Goal: Submit feedback/report problem

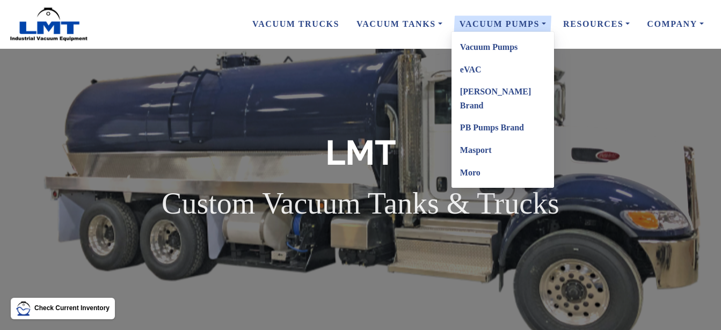
click at [488, 47] on link "Vacuum Pumps" at bounding box center [502, 47] width 103 height 23
click at [494, 44] on link "Vacuum Pumps" at bounding box center [502, 47] width 103 height 23
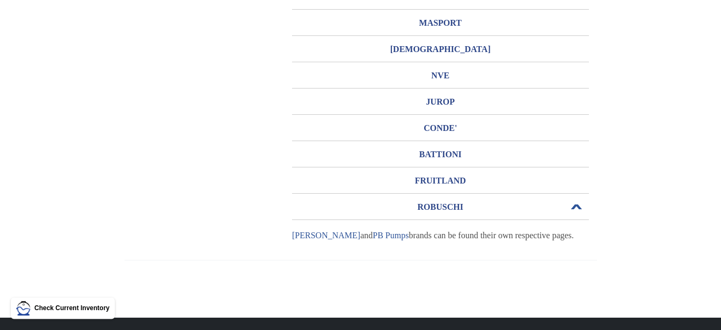
scroll to position [291, 0]
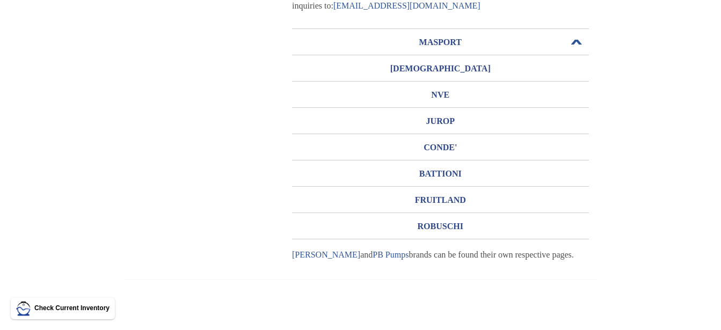
click at [442, 42] on h3 "MASPORT" at bounding box center [440, 42] width 297 height 17
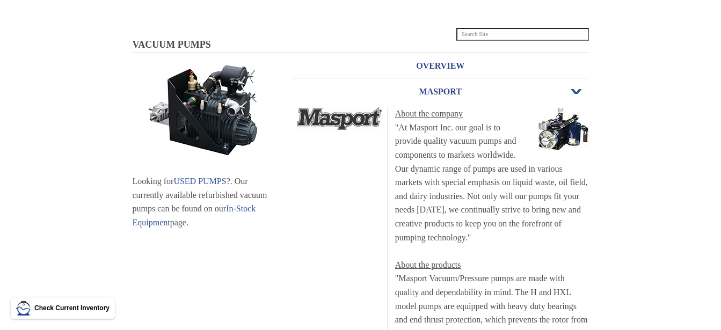
scroll to position [18, 0]
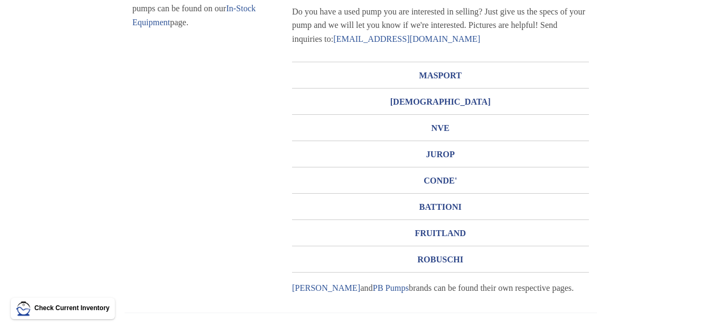
scroll to position [274, 0]
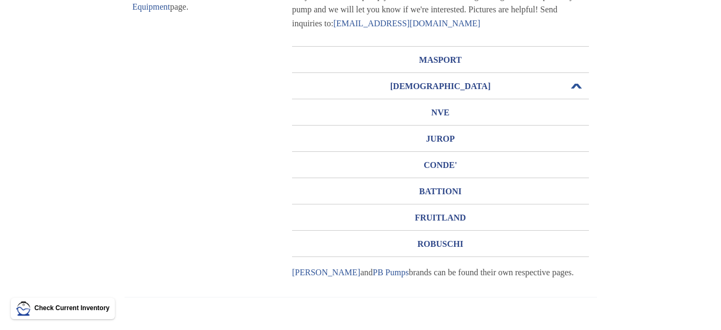
click at [445, 87] on h3 "MORO" at bounding box center [440, 86] width 297 height 17
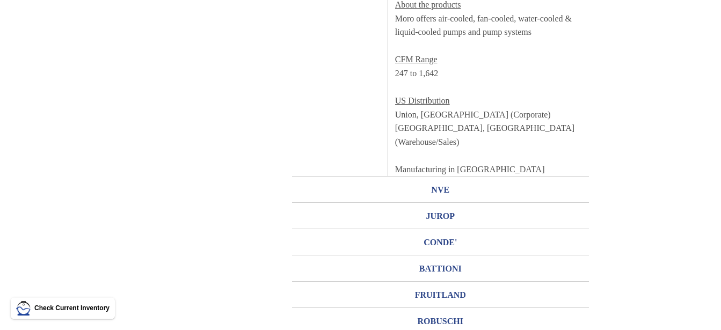
scroll to position [493, 0]
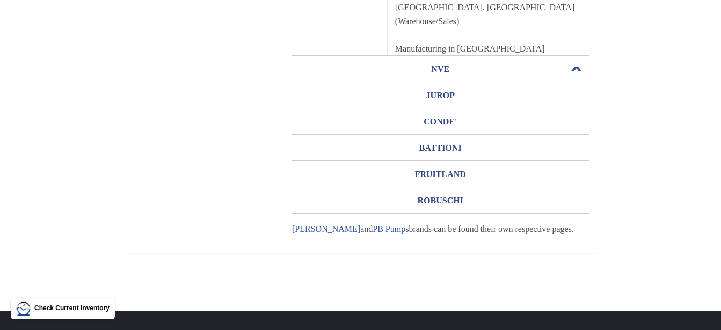
click at [447, 70] on h3 "NVE" at bounding box center [440, 69] width 297 height 17
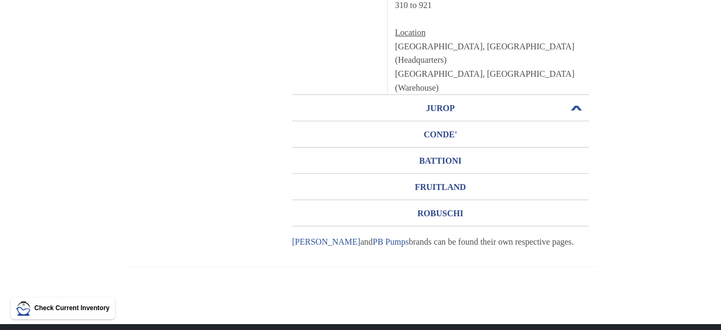
click at [440, 110] on h3 "JUROP" at bounding box center [440, 108] width 297 height 17
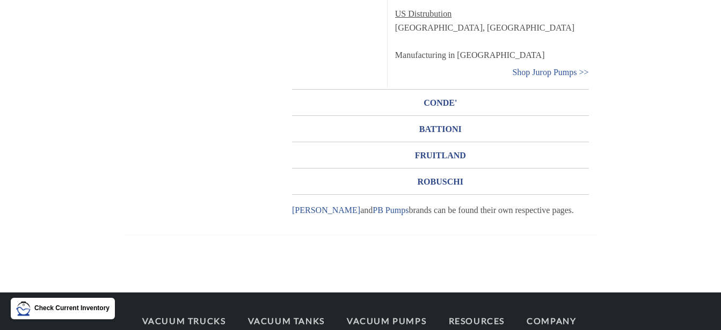
scroll to position [657, 0]
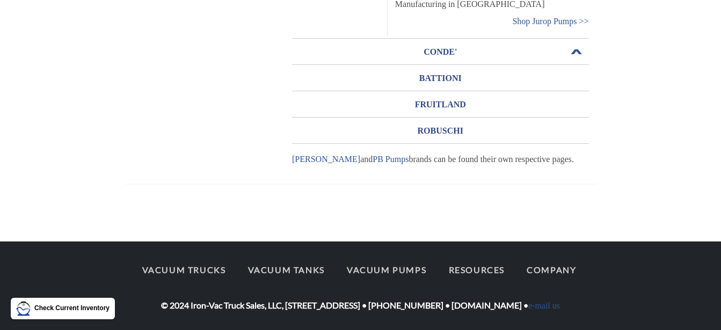
click at [445, 52] on h3 "CONDE'" at bounding box center [440, 51] width 297 height 17
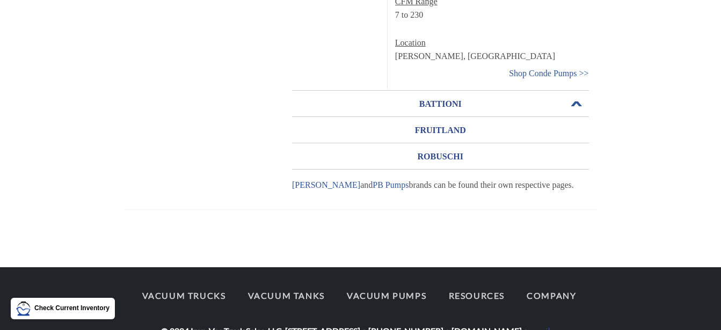
click at [445, 98] on h3 "BATTIONI" at bounding box center [440, 104] width 297 height 17
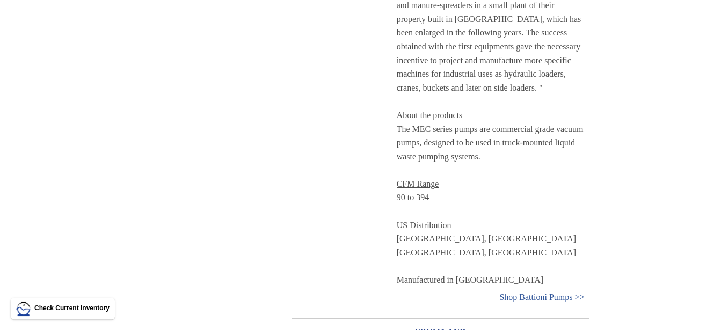
scroll to position [712, 0]
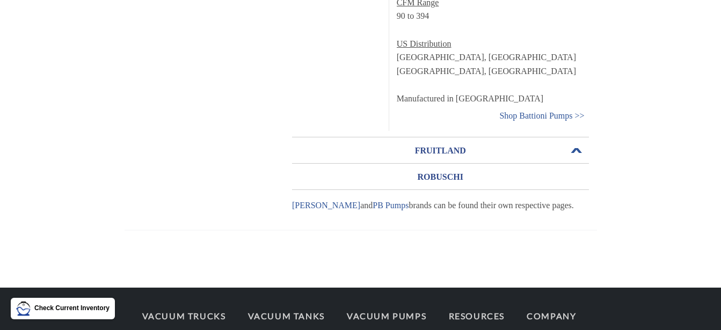
click at [450, 152] on h3 "FRUITLAND" at bounding box center [440, 150] width 297 height 17
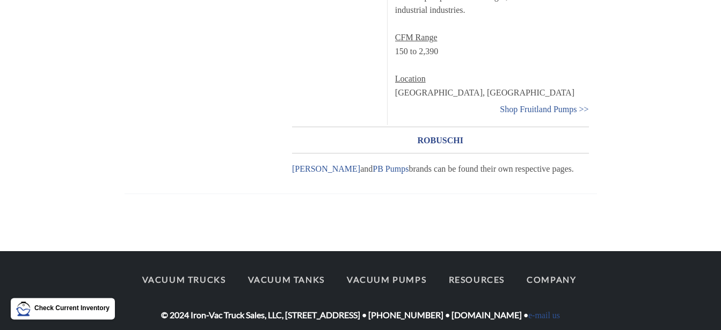
scroll to position [544, 0]
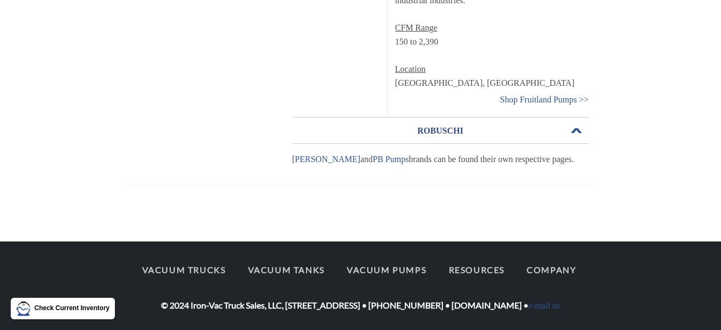
click at [440, 122] on h3 "ROBUSCHI" at bounding box center [440, 130] width 297 height 17
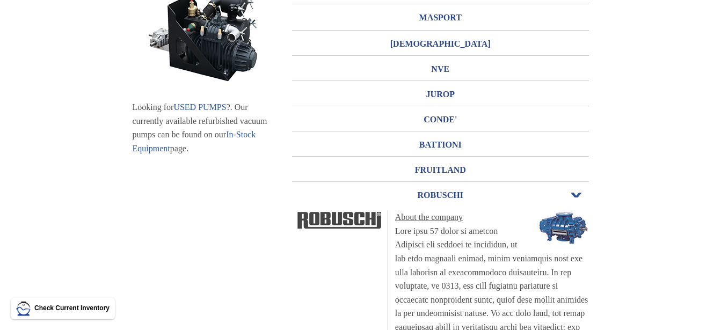
scroll to position [0, 0]
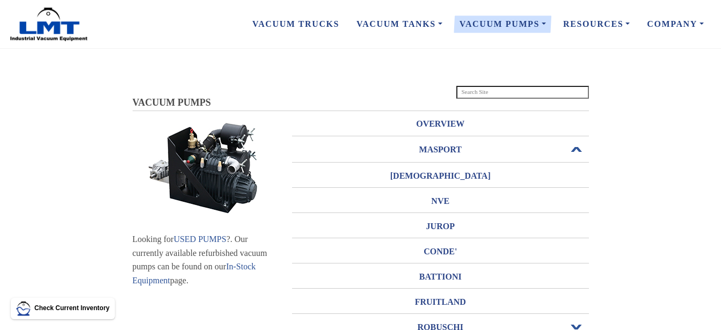
click at [442, 148] on h3 "MASPORT" at bounding box center [440, 149] width 297 height 17
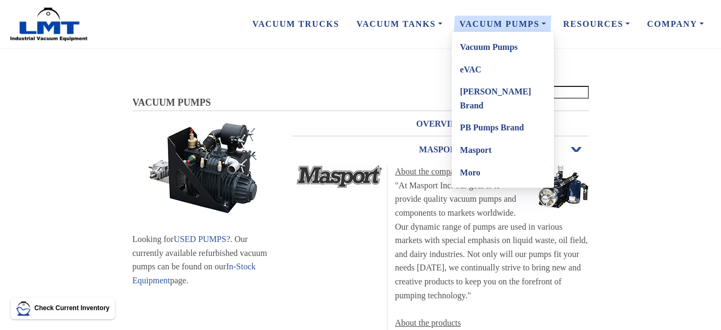
click at [478, 92] on link "[PERSON_NAME] Brand" at bounding box center [502, 99] width 103 height 36
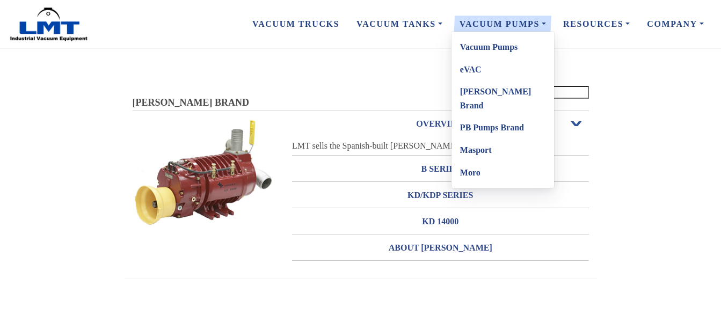
click at [481, 116] on link "PB Pumps Brand" at bounding box center [502, 127] width 103 height 23
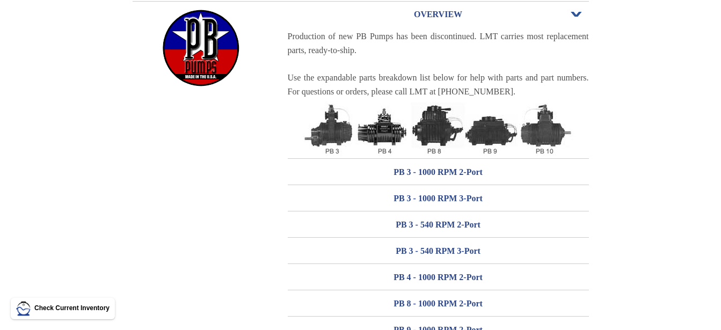
scroll to position [164, 0]
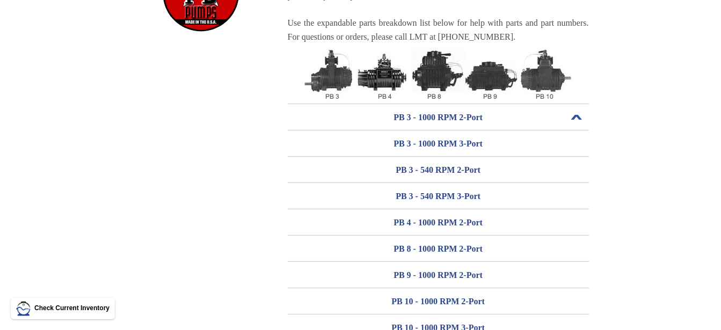
click at [434, 114] on h3 "PB 3 - 1000 RPM 2-Port" at bounding box center [438, 117] width 301 height 17
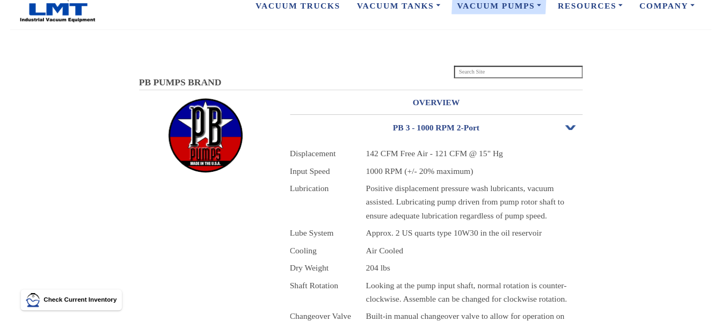
scroll to position [0, 0]
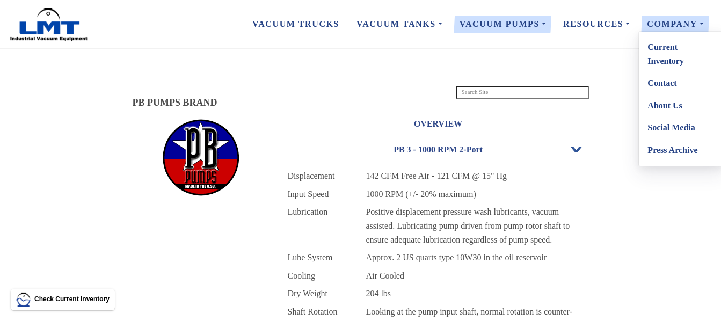
click at [670, 82] on link "Contact" at bounding box center [681, 83] width 85 height 23
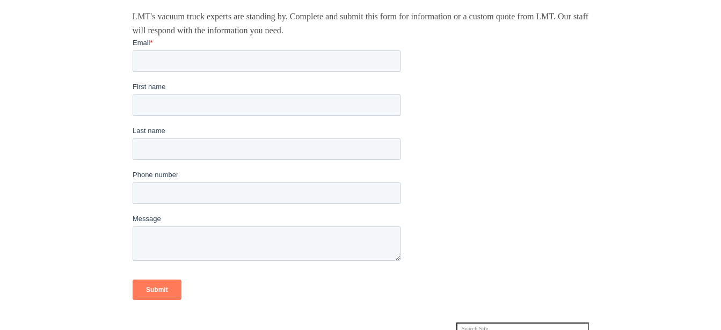
scroll to position [55, 0]
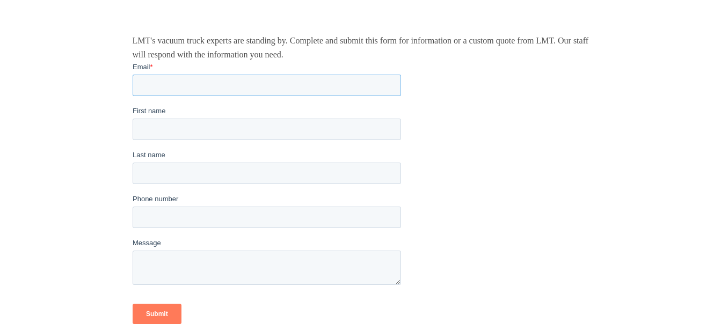
click at [148, 84] on input "Email *" at bounding box center [266, 84] width 268 height 21
click at [283, 84] on input "[EMAIL_ADDRESS][DOMAIN_NAME]" at bounding box center [266, 84] width 268 height 21
type input "[EMAIL_ADDRESS][DOMAIN_NAME]"
click at [157, 128] on input "First name" at bounding box center [266, 128] width 268 height 21
type input "C"
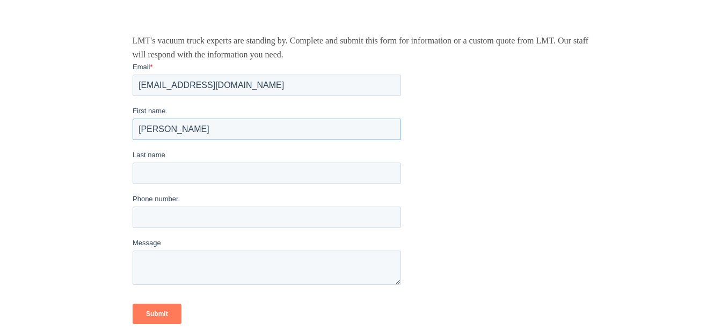
click at [162, 119] on input "[PERSON_NAME]" at bounding box center [266, 128] width 268 height 21
type input "[PERSON_NAME]"
click at [144, 169] on input "Last name" at bounding box center [266, 172] width 268 height 21
click at [182, 175] on input "[PERSON_NAME]" at bounding box center [266, 172] width 268 height 21
type input "[PERSON_NAME]"
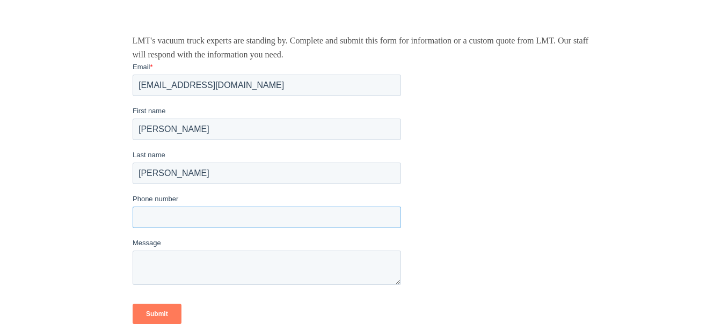
click at [157, 218] on input "Phone number" at bounding box center [266, 216] width 268 height 21
type input "3045302346"
click at [140, 257] on textarea "Message" at bounding box center [266, 267] width 268 height 34
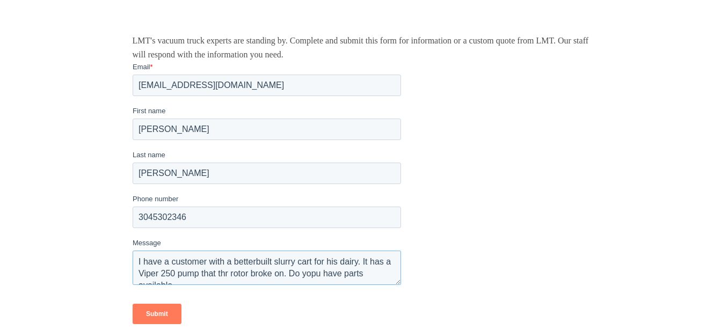
scroll to position [6, 0]
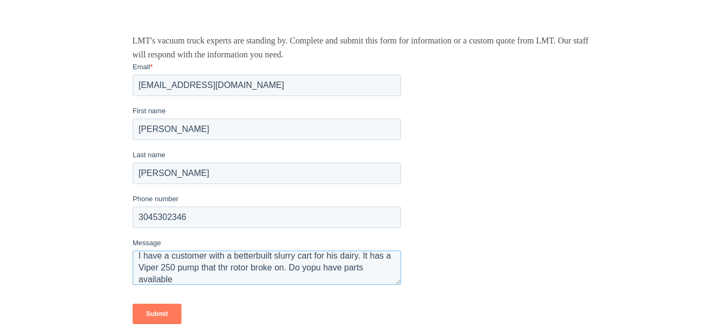
click at [235, 265] on textarea "I have a customer with a betterbuilt slurry cart for his dairy. It has a Viper …" at bounding box center [266, 267] width 268 height 34
click at [324, 267] on textarea "I have a customer with a betterbuilt slurry cart for his dairy. It has a Viper …" at bounding box center [266, 267] width 268 height 34
click at [176, 278] on textarea "I have a customer with a betterbuilt slurry cart for his dairy. It has a Viper …" at bounding box center [266, 267] width 268 height 34
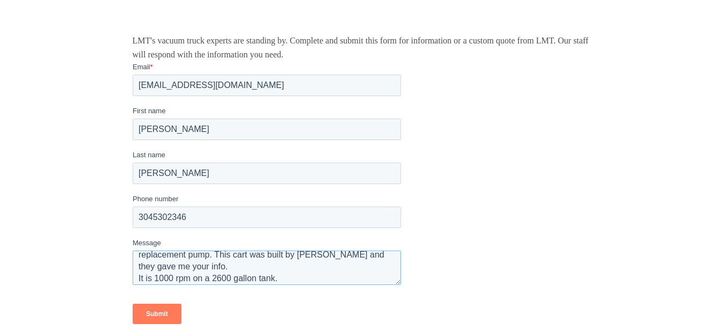
type textarea "I have a customer with a betterbuilt slurry cart for his dairy. It has a Viper …"
click at [163, 312] on input "Submit" at bounding box center [156, 313] width 49 height 20
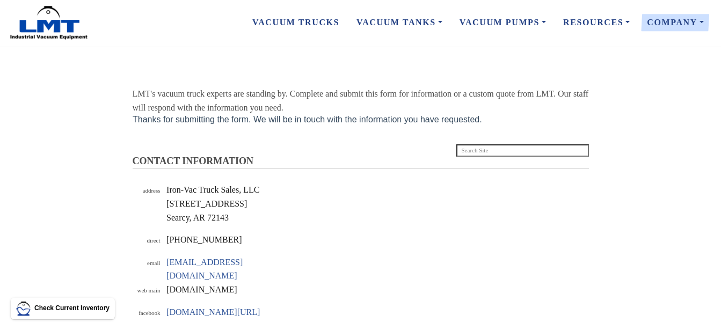
scroll to position [0, 0]
